Goal: Find specific page/section: Find specific page/section

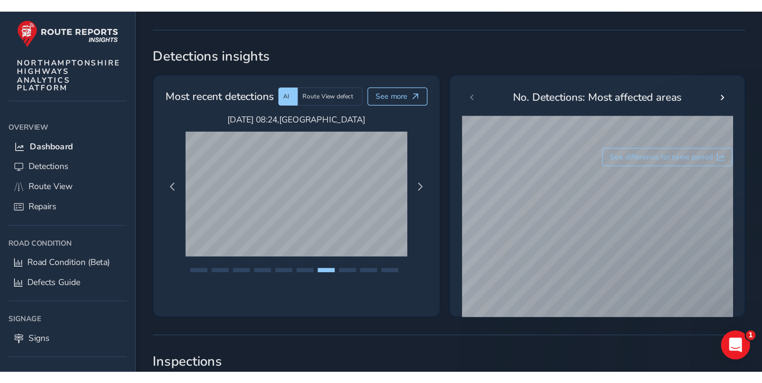
scroll to position [124, 0]
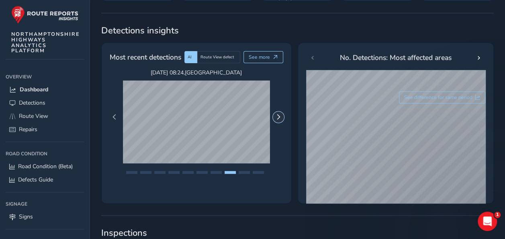
click at [278, 114] on span "Next Page" at bounding box center [279, 117] width 6 height 6
click at [265, 58] on span "See more" at bounding box center [259, 57] width 21 height 6
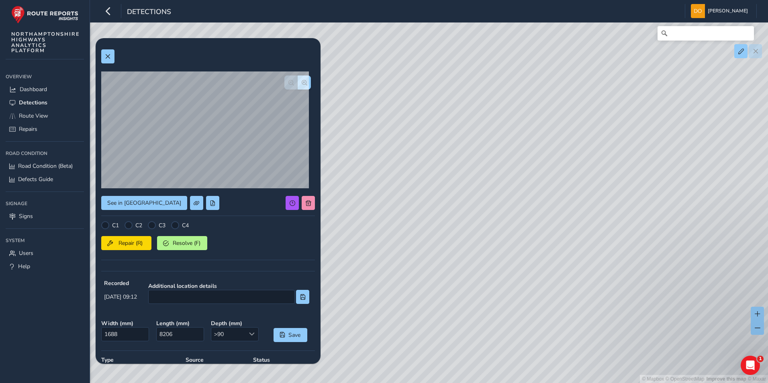
drag, startPoint x: 480, startPoint y: 176, endPoint x: 468, endPoint y: 229, distance: 54.4
click at [468, 229] on div "© Mapbox © OpenStreetMap Improve this map © Maxar" at bounding box center [384, 191] width 768 height 383
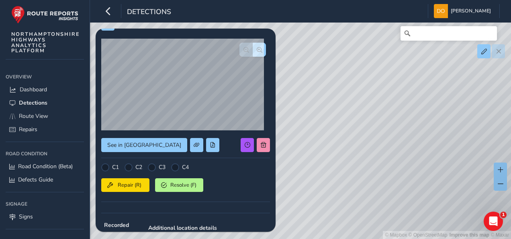
scroll to position [24, 0]
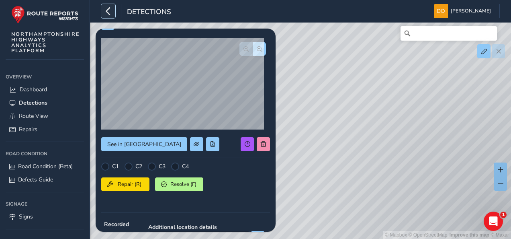
click at [106, 9] on icon "button" at bounding box center [108, 11] width 8 height 14
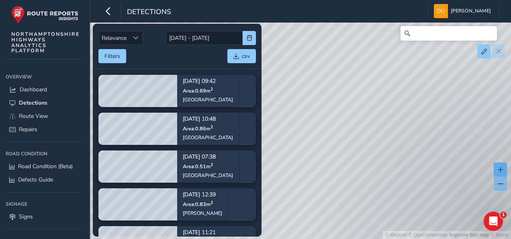
click at [500, 169] on span at bounding box center [501, 170] width 6 height 6
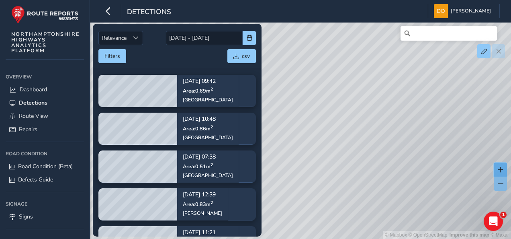
click at [500, 169] on span at bounding box center [501, 170] width 6 height 6
drag, startPoint x: 387, startPoint y: 124, endPoint x: 320, endPoint y: 63, distance: 89.9
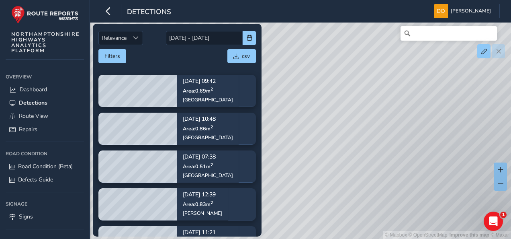
click at [319, 62] on div "© Mapbox © OpenStreetMap Improve this map © Maxar" at bounding box center [255, 119] width 511 height 239
click at [500, 168] on span at bounding box center [501, 170] width 6 height 6
click at [41, 115] on span "Route View" at bounding box center [33, 116] width 29 height 8
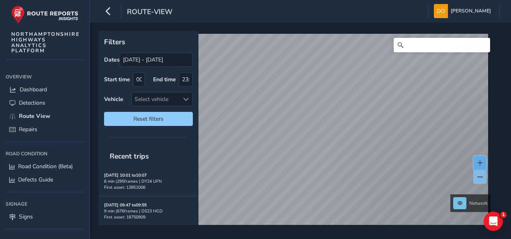
click at [481, 159] on button at bounding box center [479, 163] width 13 height 14
click at [478, 159] on button at bounding box center [479, 163] width 13 height 14
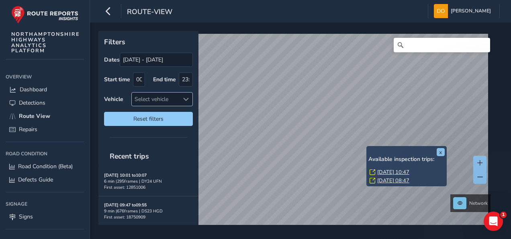
click at [183, 96] on span at bounding box center [186, 99] width 6 height 6
